Goal: Task Accomplishment & Management: Use online tool/utility

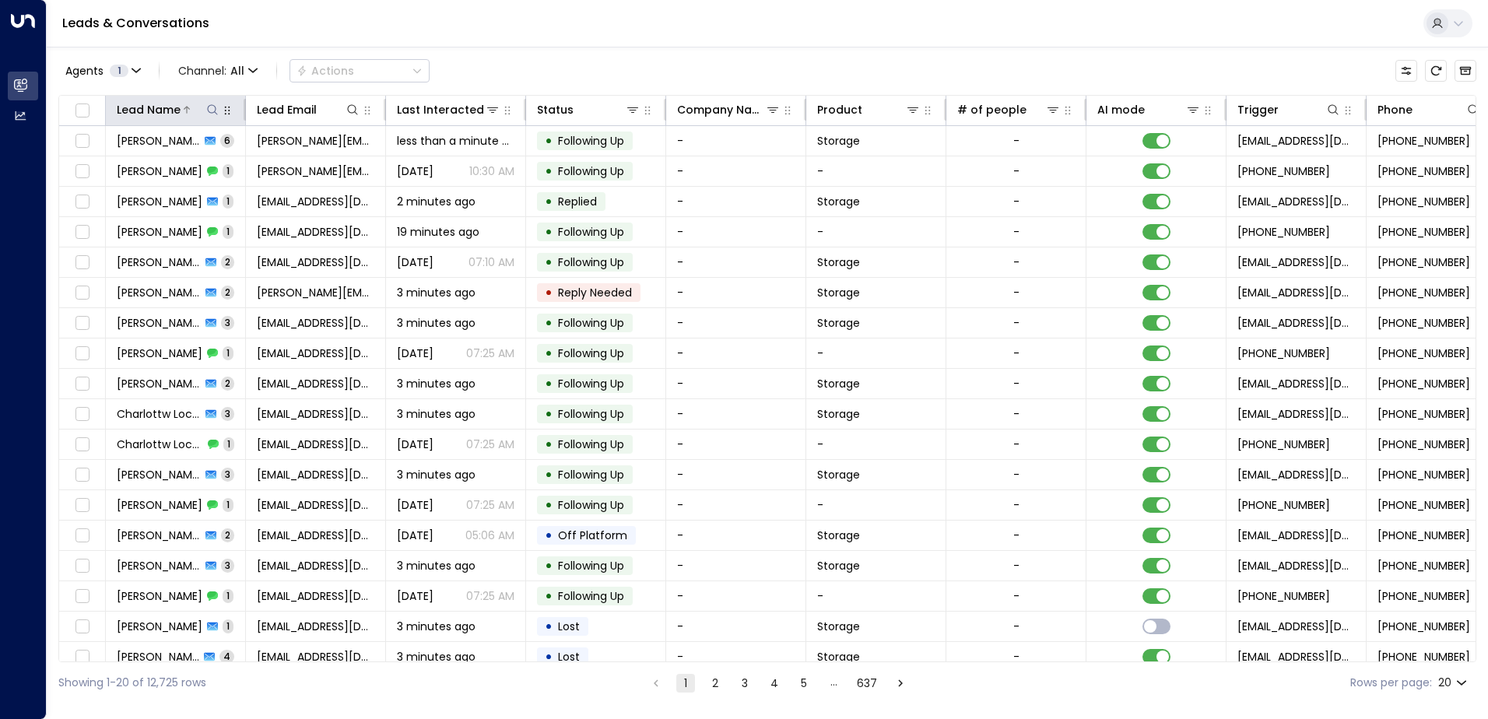
click at [209, 112] on icon at bounding box center [212, 110] width 12 height 12
type input "**********"
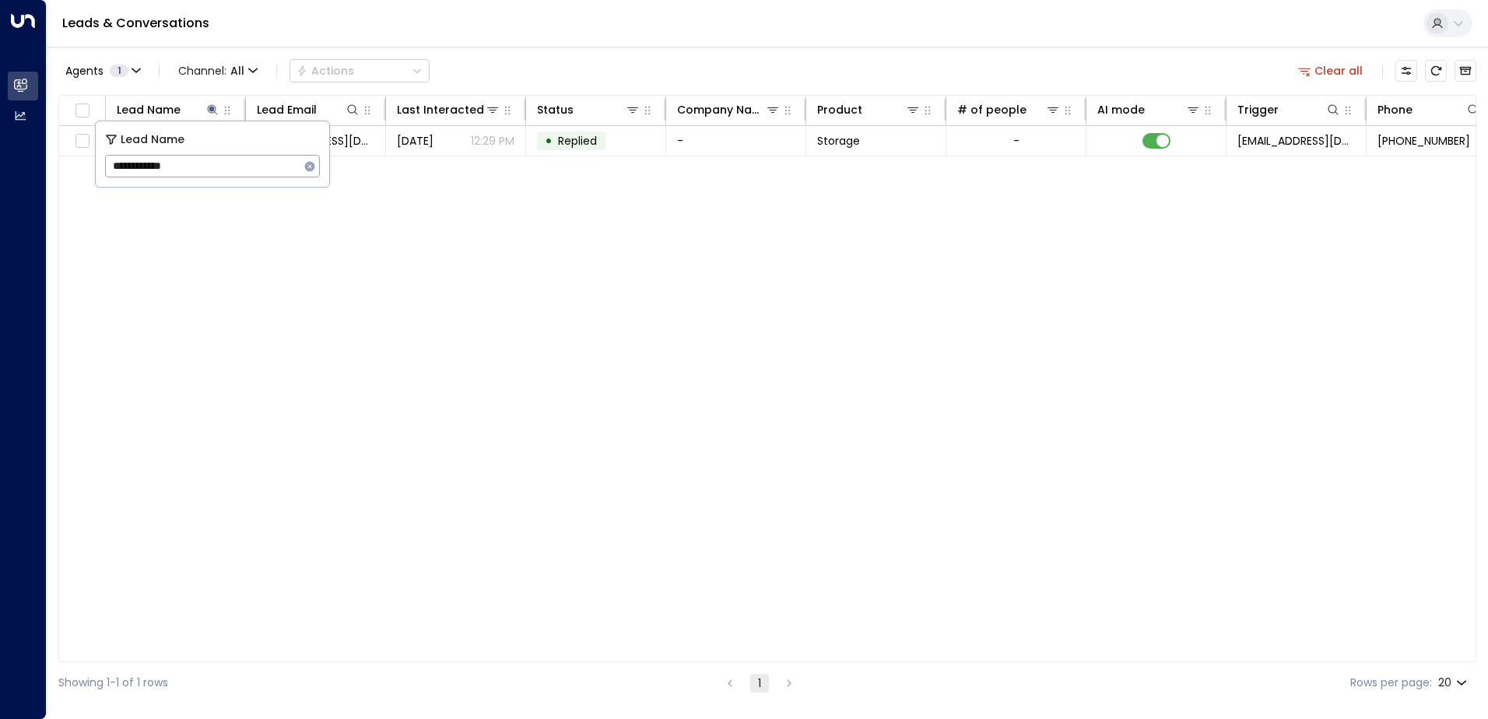
click at [416, 240] on div "Lead Name Lead Email Last Interacted Status Company Name Product # of people AI…" at bounding box center [767, 378] width 1418 height 567
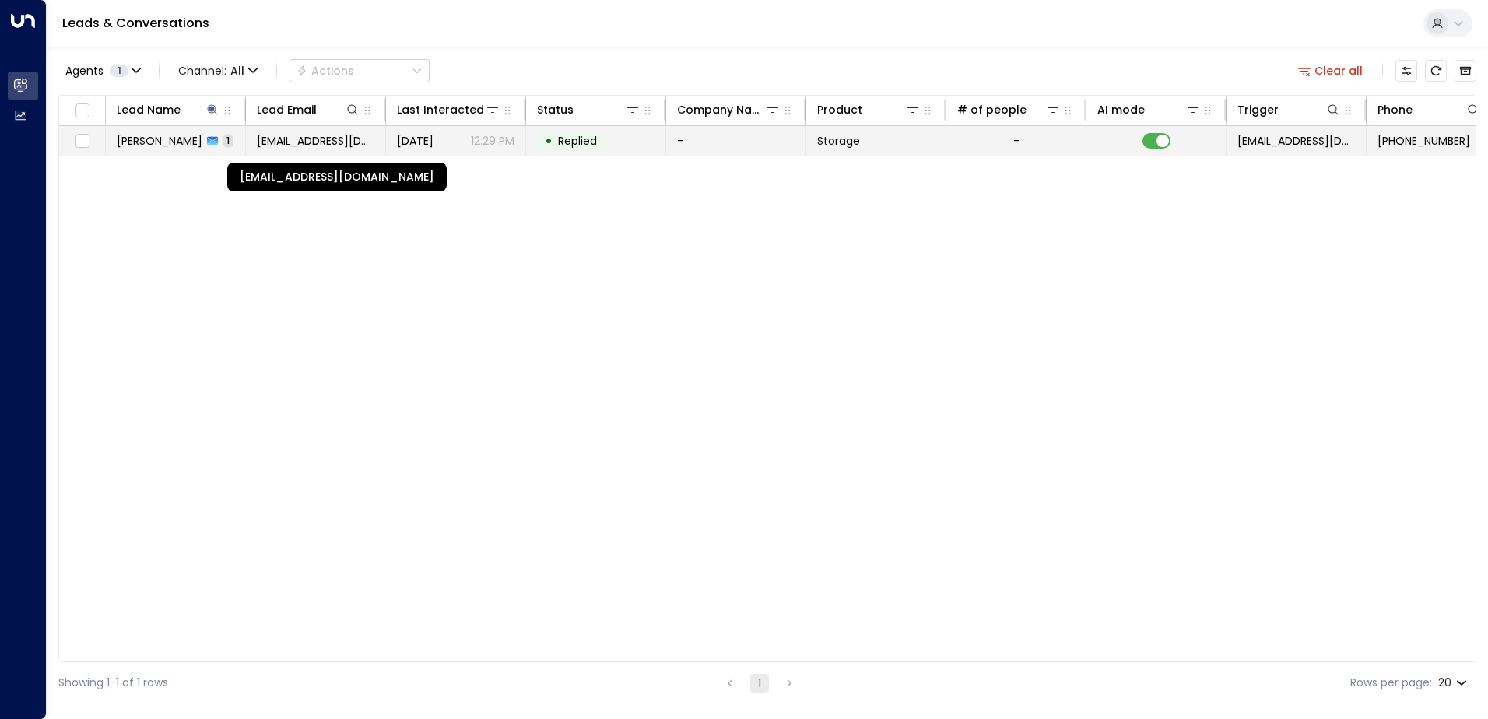
click at [279, 140] on span "[EMAIL_ADDRESS][DOMAIN_NAME]" at bounding box center [316, 141] width 118 height 16
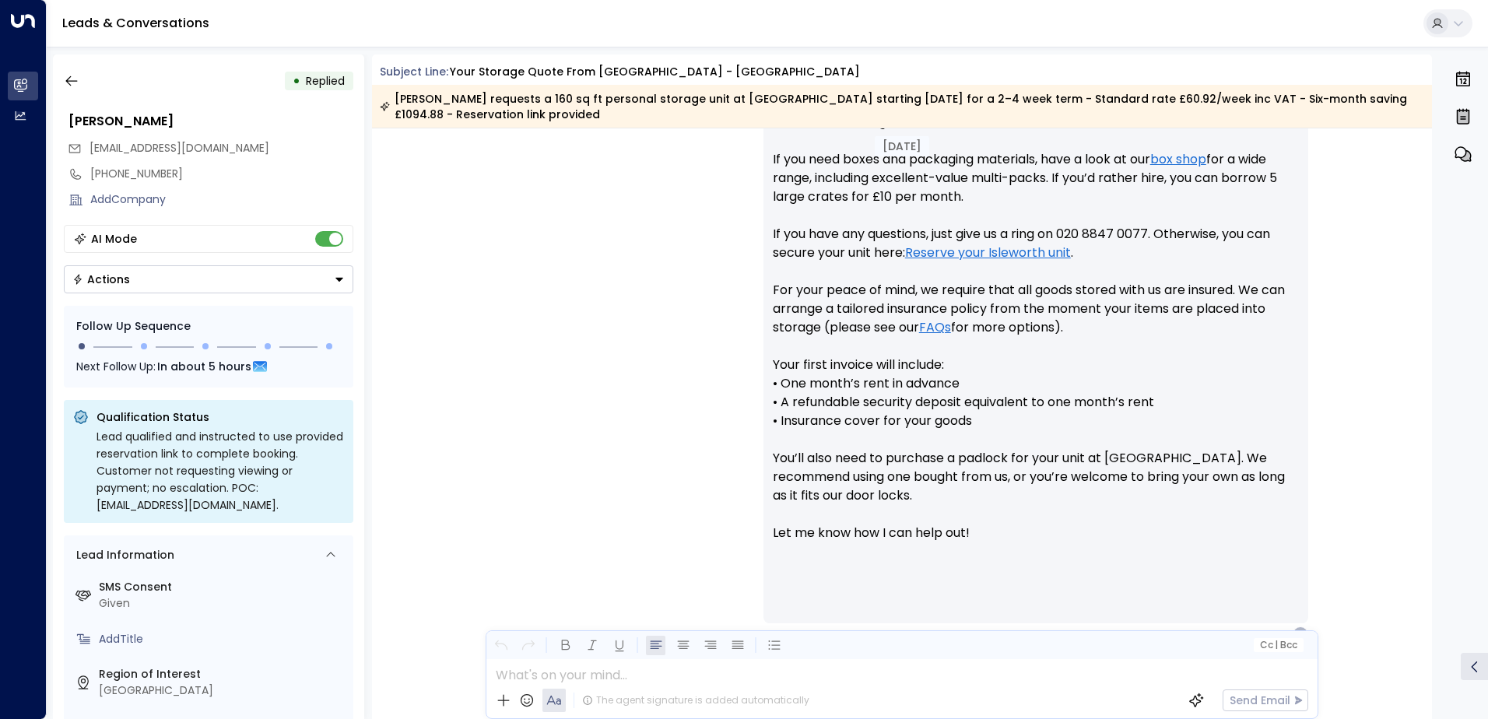
scroll to position [761, 0]
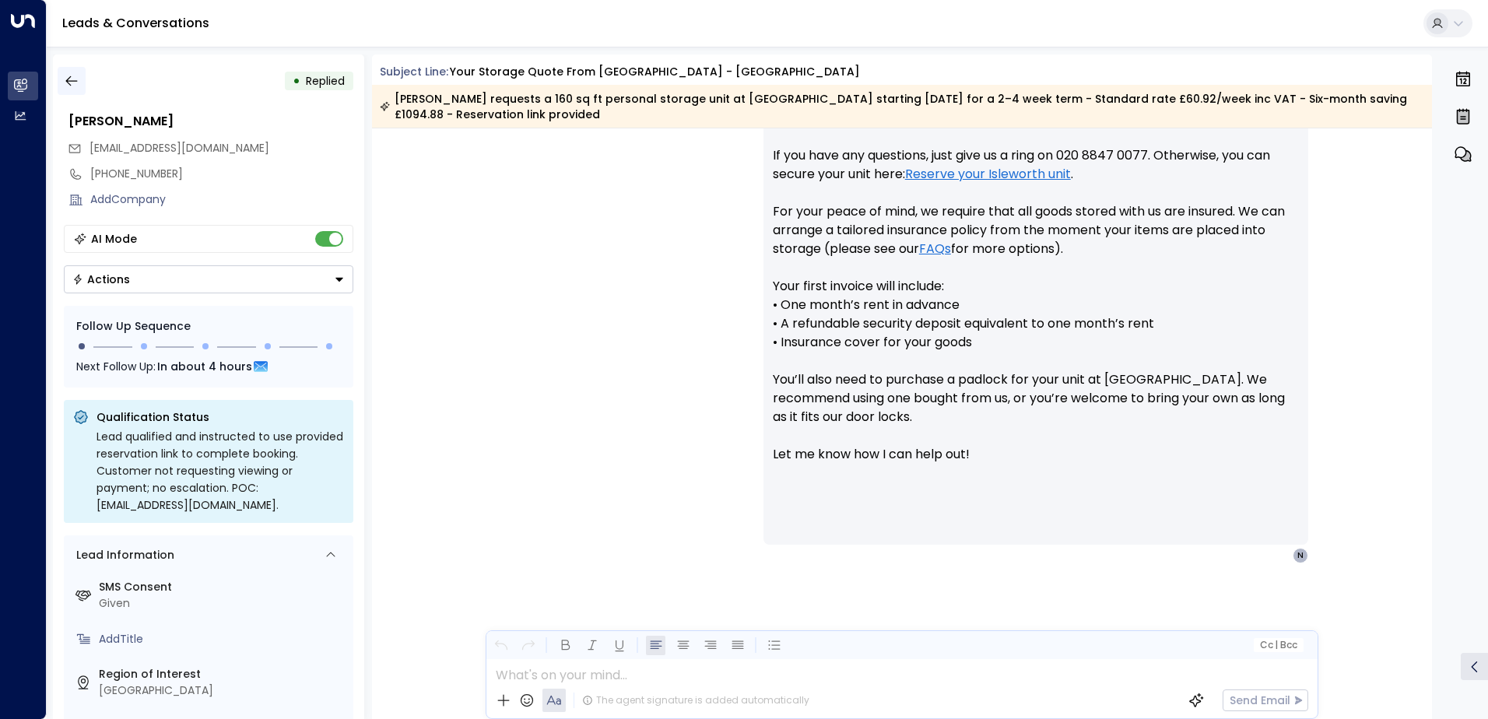
click at [83, 79] on button "button" at bounding box center [72, 81] width 28 height 28
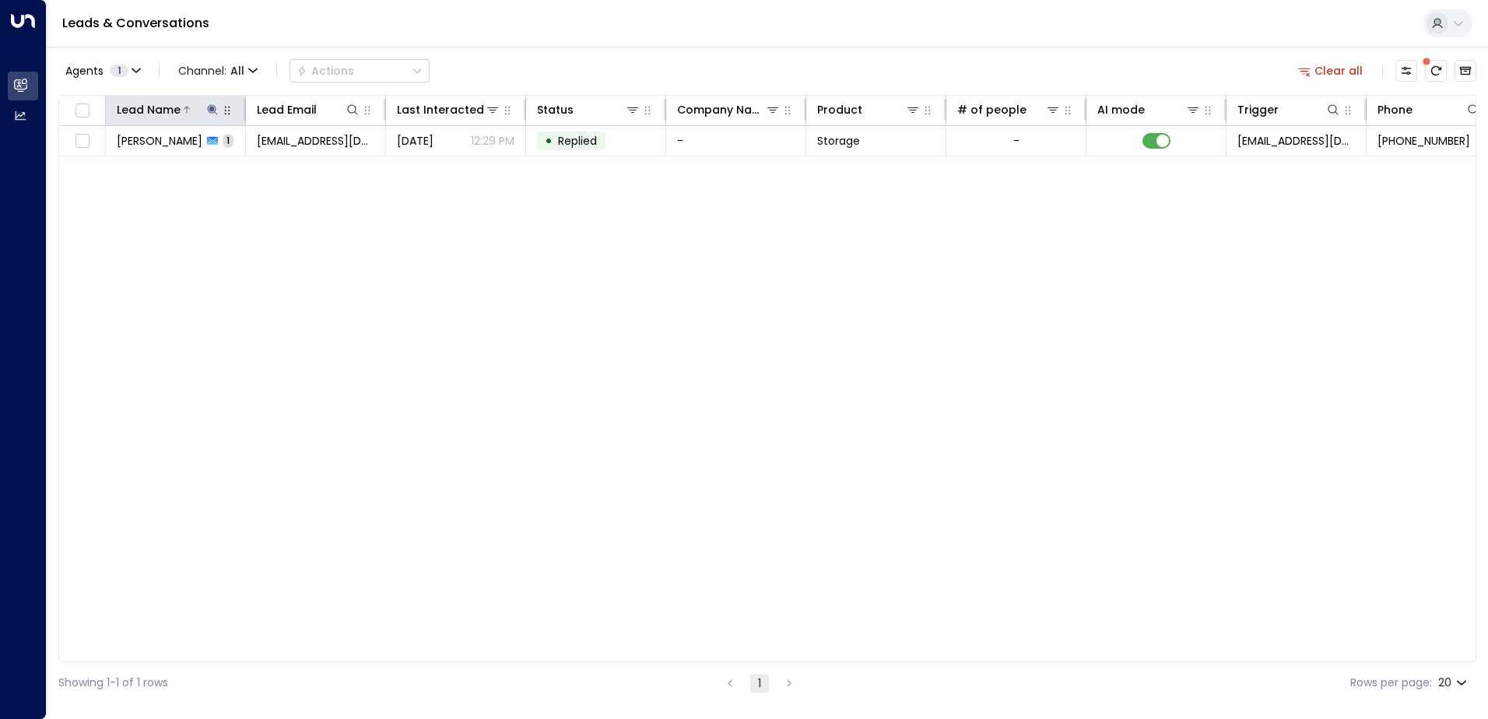
click at [210, 102] on button at bounding box center [213, 110] width 16 height 16
drag, startPoint x: 188, startPoint y: 165, endPoint x: 111, endPoint y: 146, distance: 79.5
click at [110, 146] on div "**********" at bounding box center [213, 153] width 234 height 65
type input "*****"
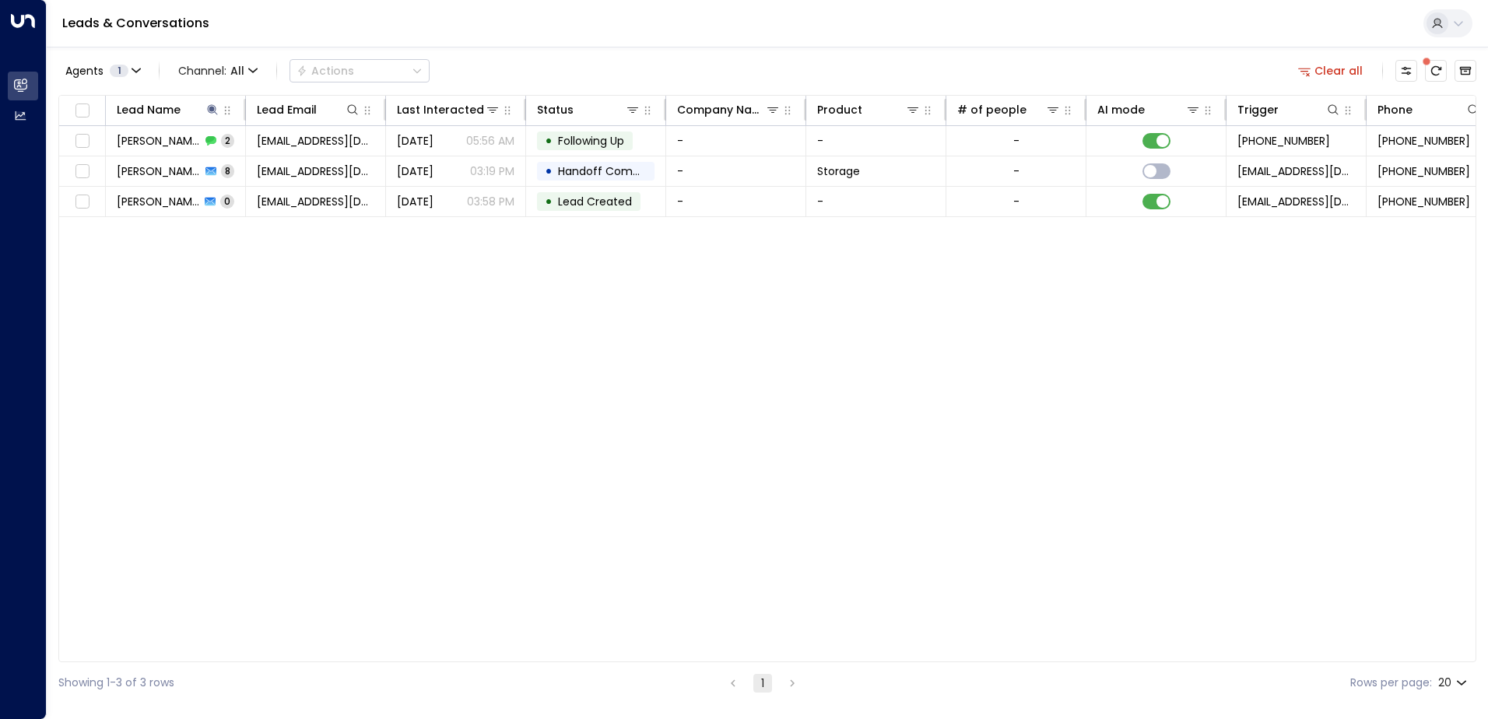
click at [364, 452] on div "Lead Name Lead Email Last Interacted Status Company Name Product # of people AI…" at bounding box center [767, 378] width 1418 height 567
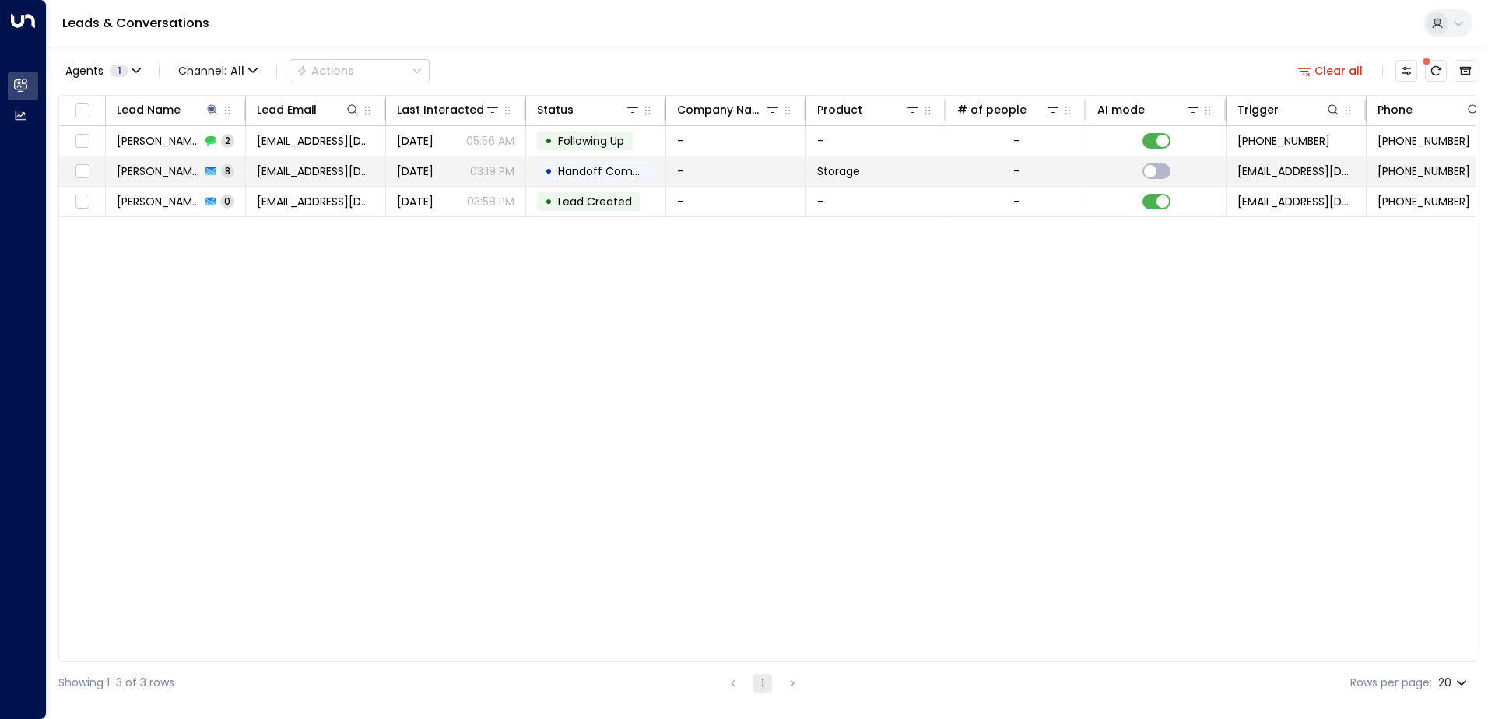
click at [231, 162] on td "[PERSON_NAME] 8" at bounding box center [176, 171] width 140 height 30
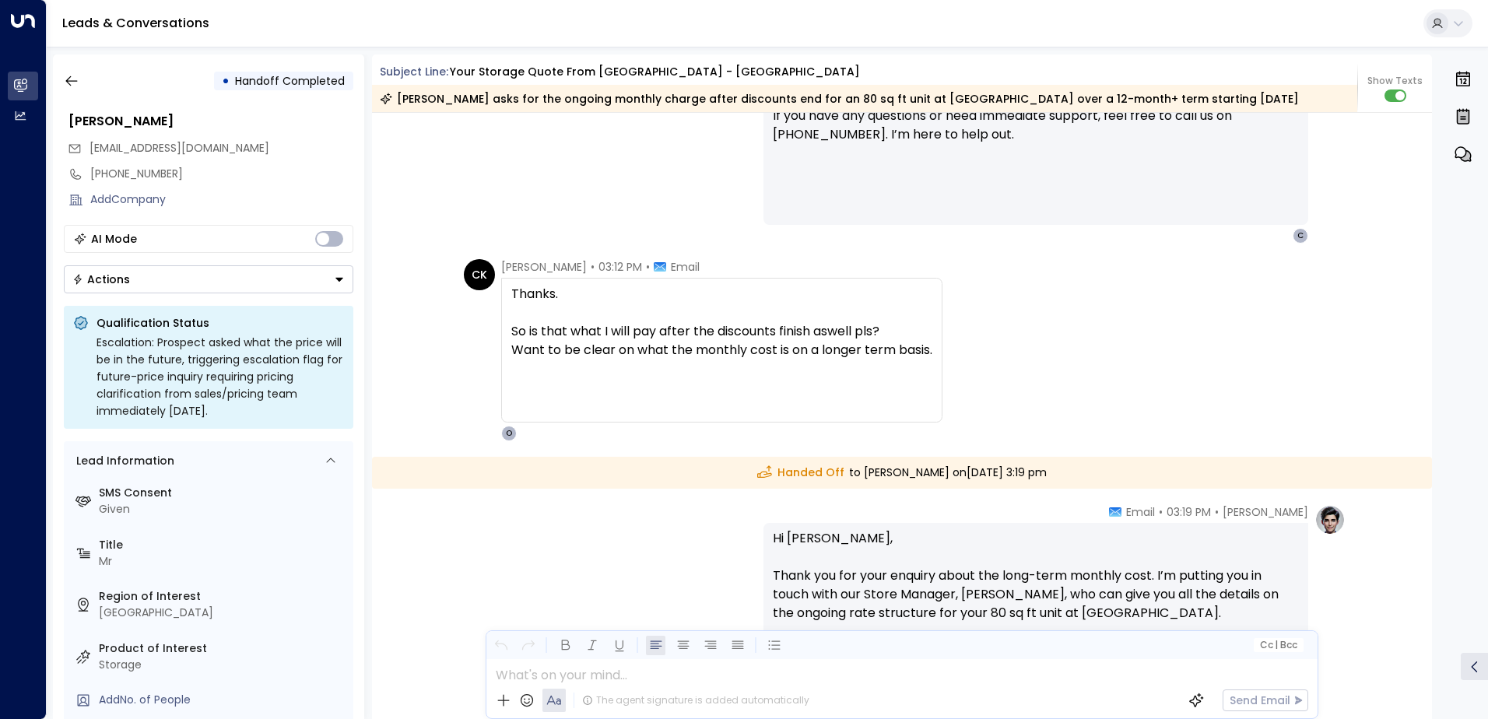
scroll to position [4167, 0]
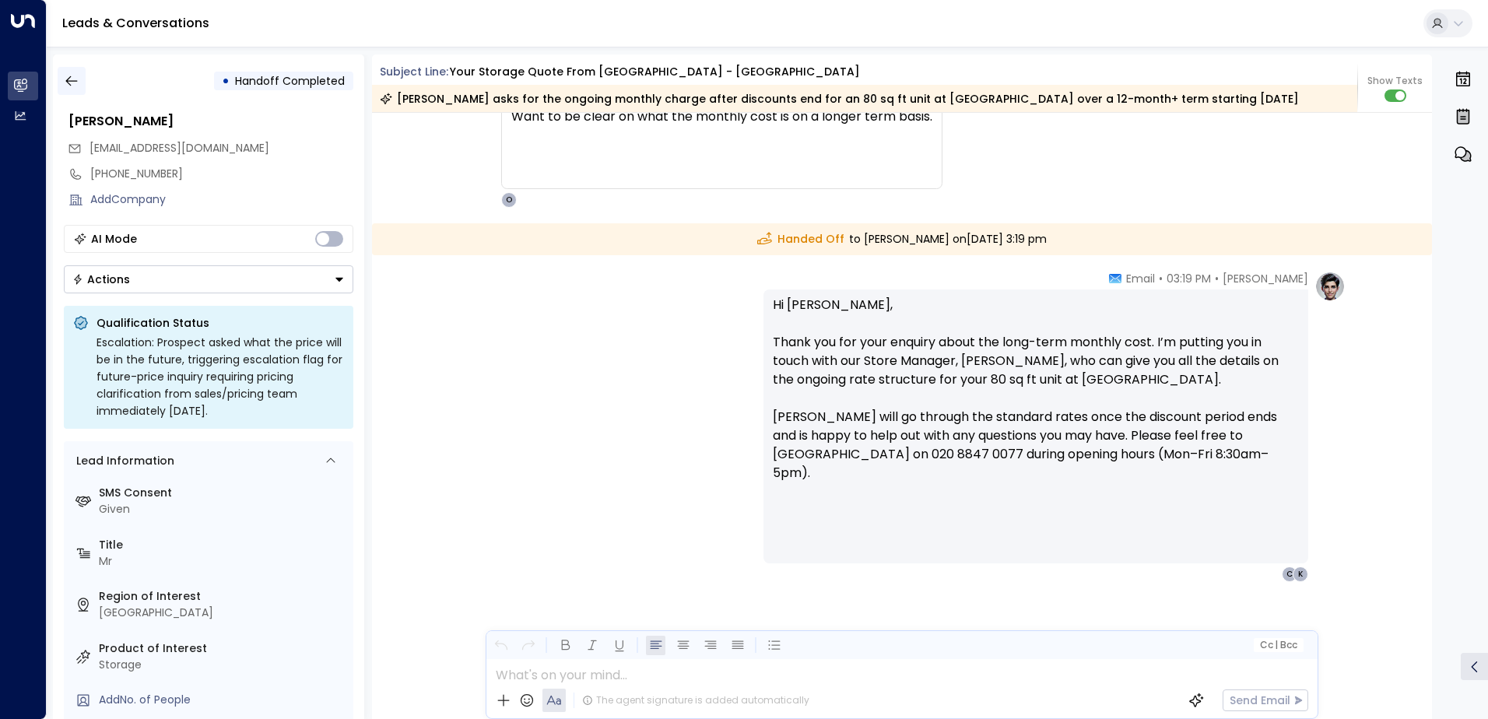
click at [64, 83] on icon "button" at bounding box center [72, 81] width 16 height 16
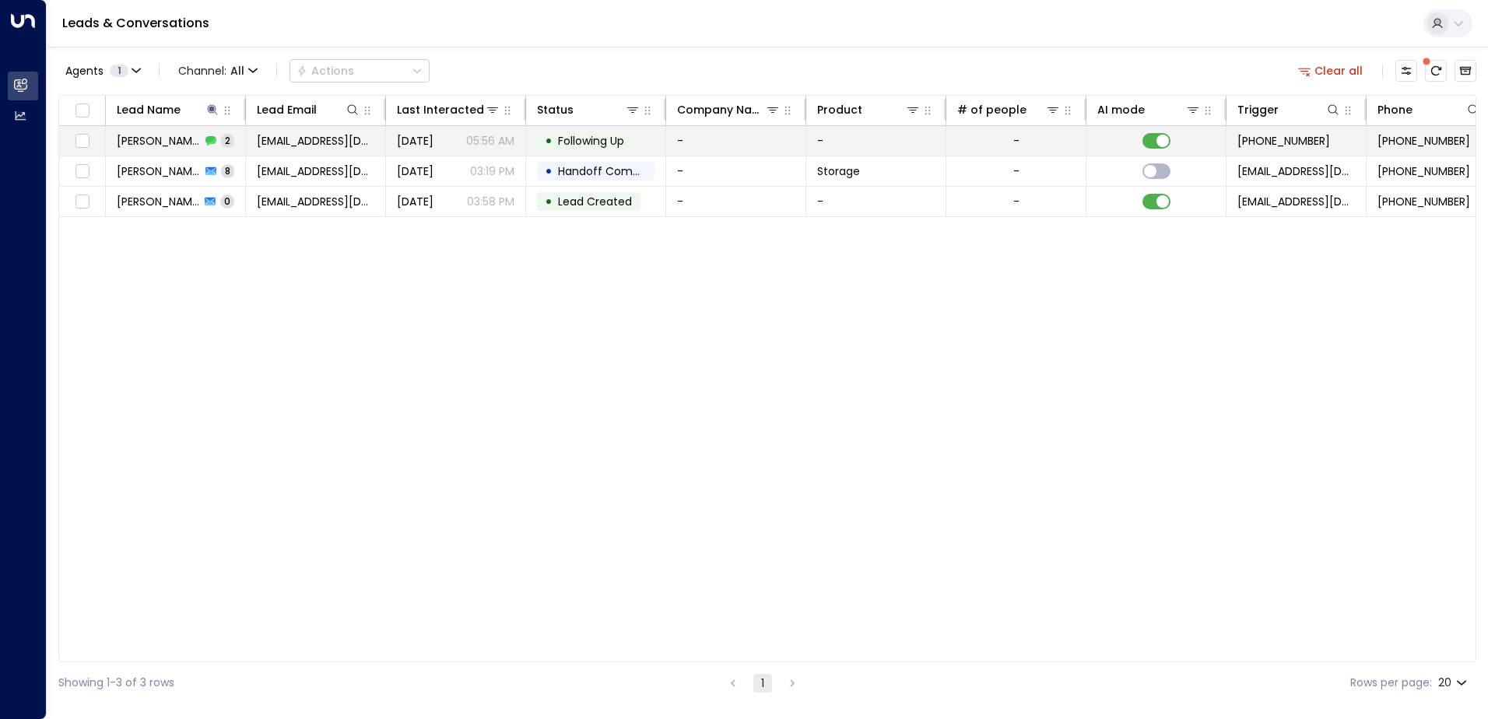
click at [398, 141] on span "[DATE]" at bounding box center [415, 141] width 37 height 16
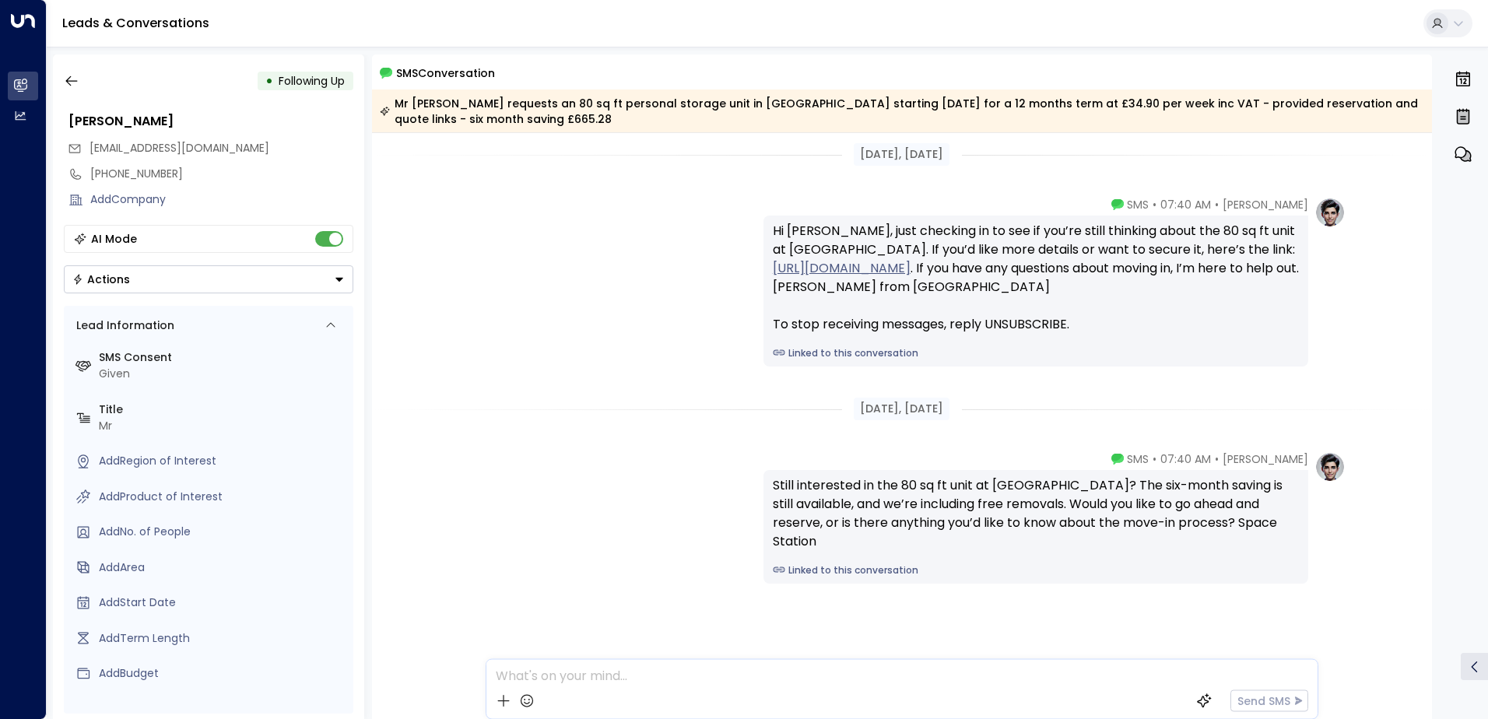
scroll to position [7, 0]
click at [72, 81] on icon "button" at bounding box center [71, 81] width 12 height 10
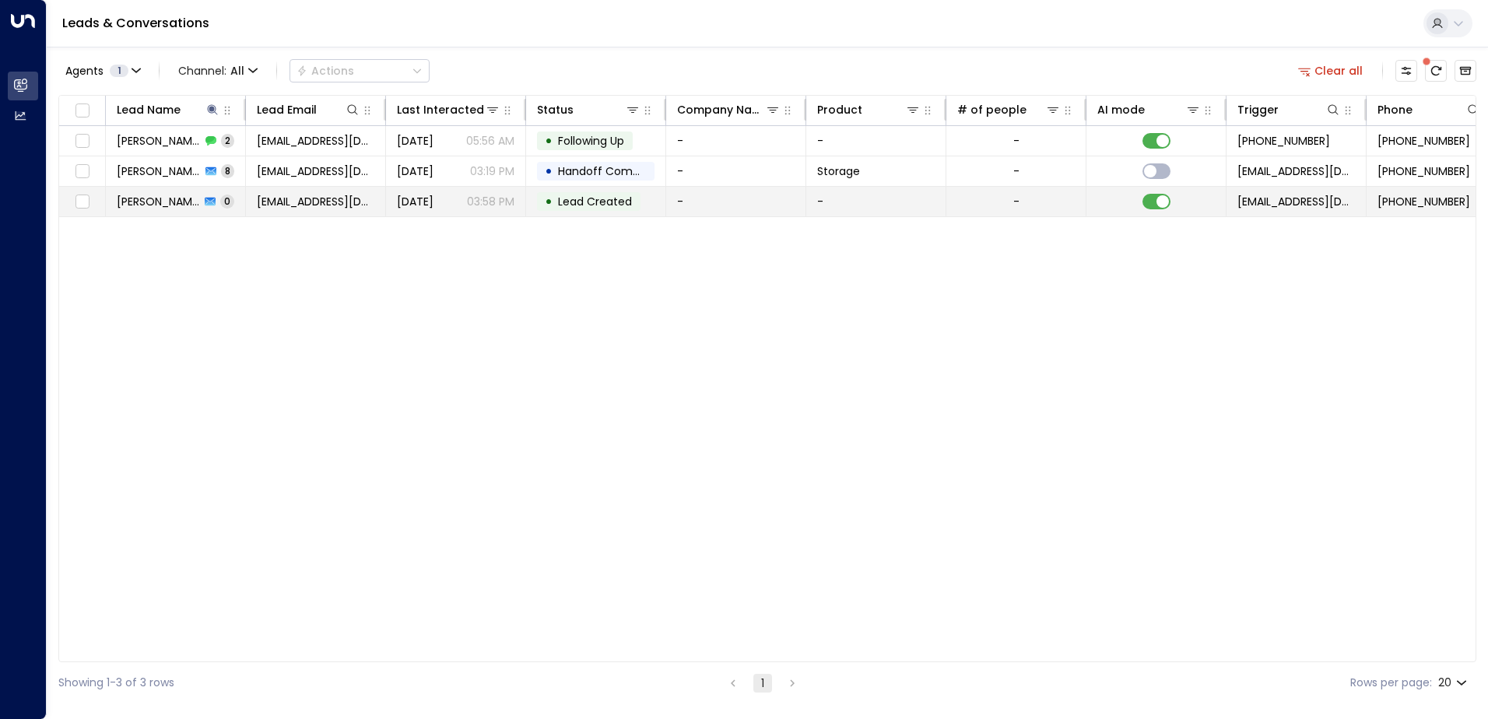
click at [399, 215] on td "[DATE] 03:58 PM" at bounding box center [456, 202] width 140 height 30
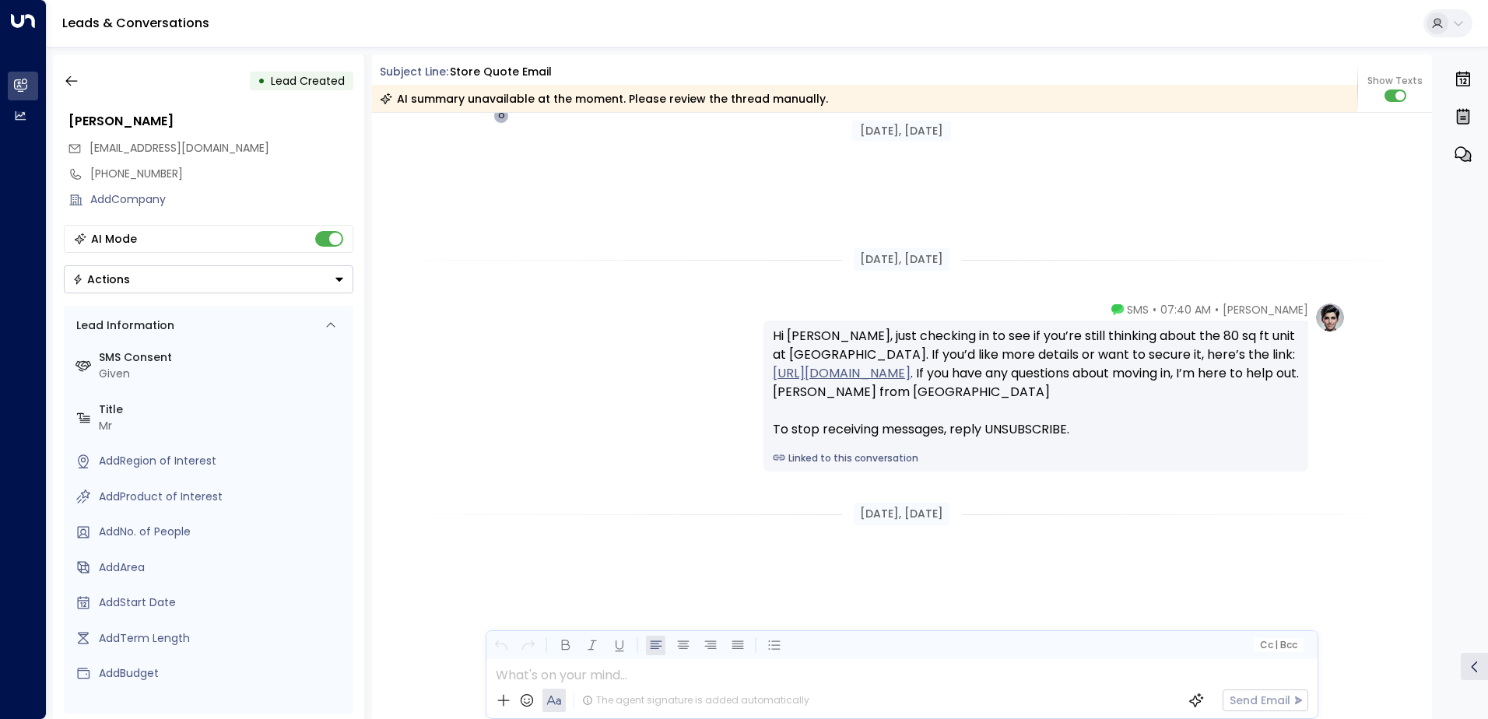
scroll to position [535, 0]
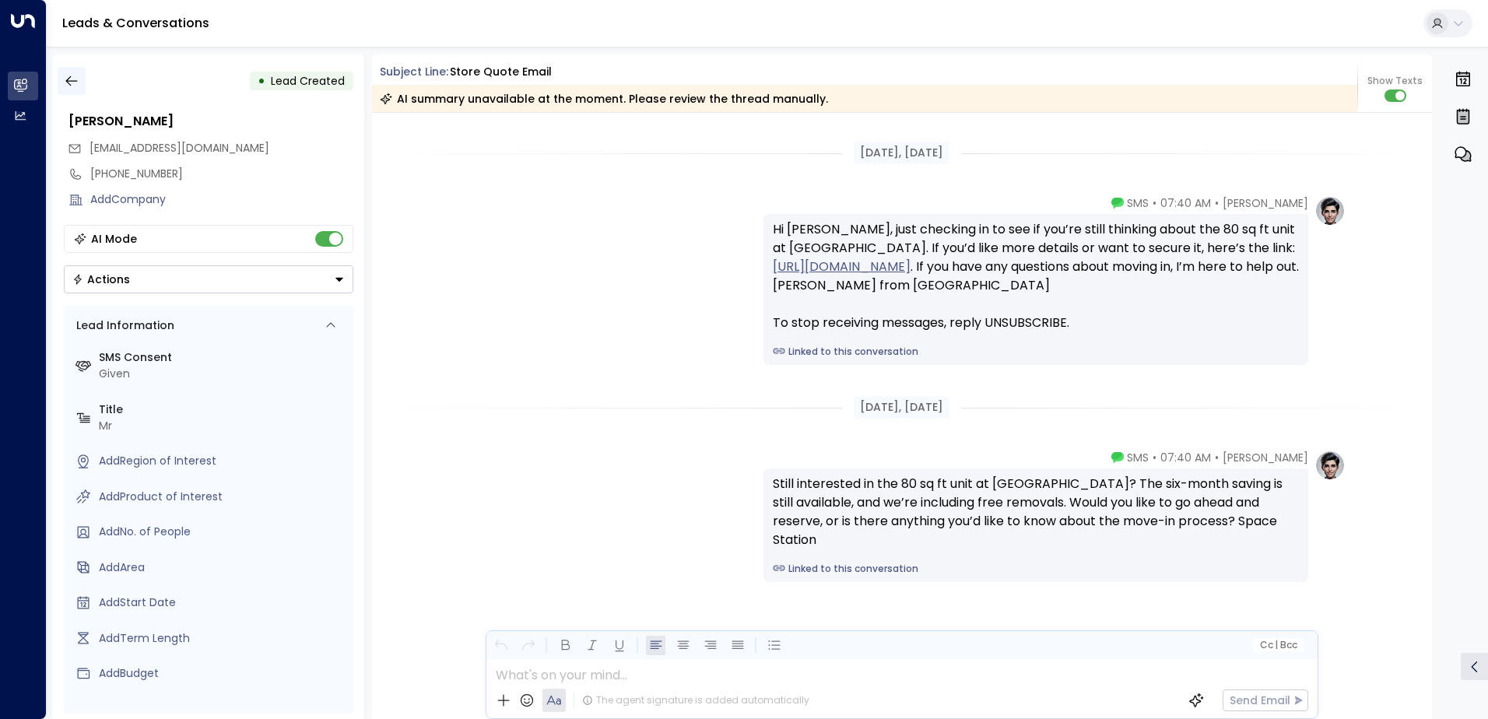
click at [72, 84] on icon "button" at bounding box center [72, 81] width 16 height 16
